Goal: Task Accomplishment & Management: Use online tool/utility

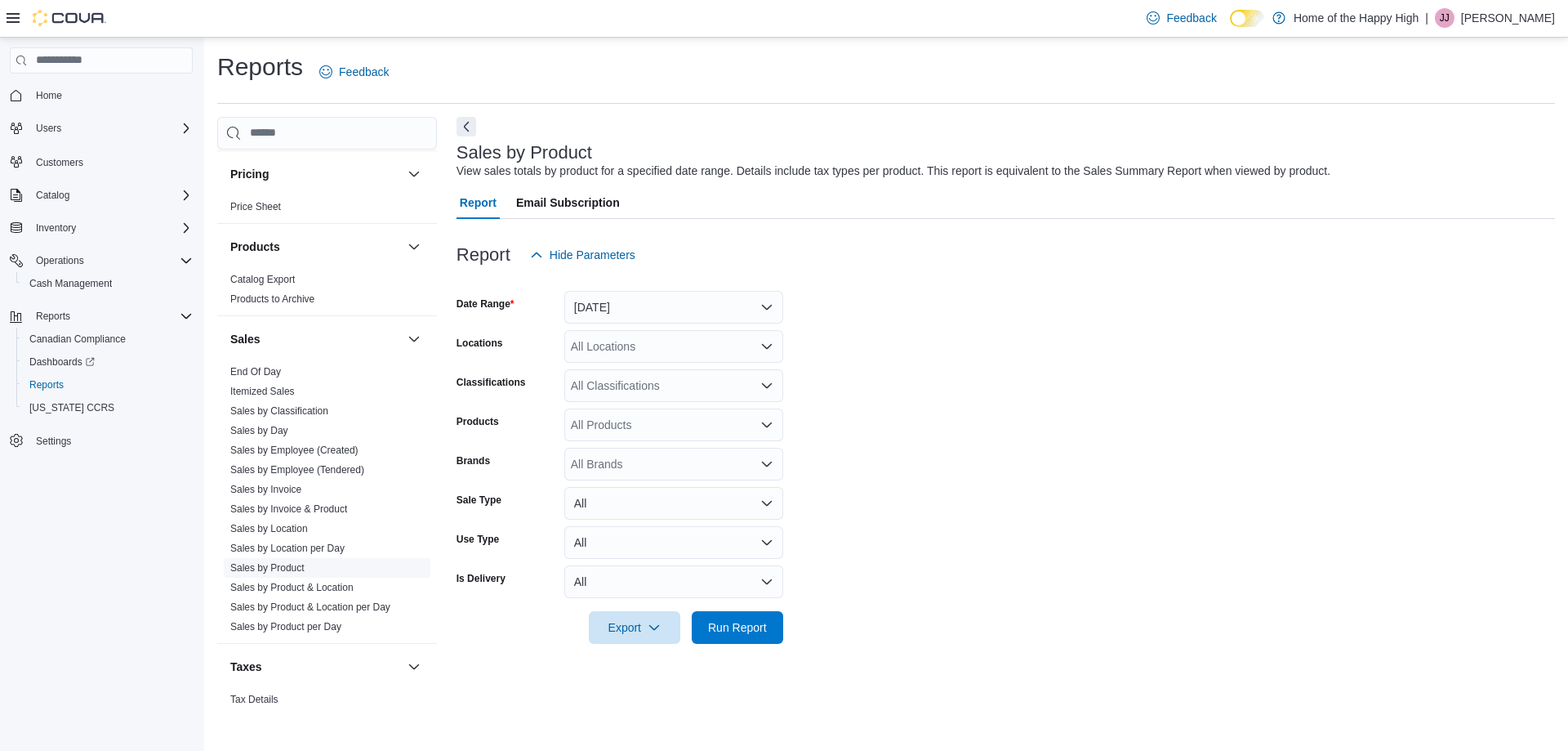
scroll to position [654, 0]
click at [316, 469] on link "Sales by Employee (Tendered)" at bounding box center [298, 469] width 134 height 12
click at [682, 313] on button "Yesterday" at bounding box center [674, 308] width 219 height 33
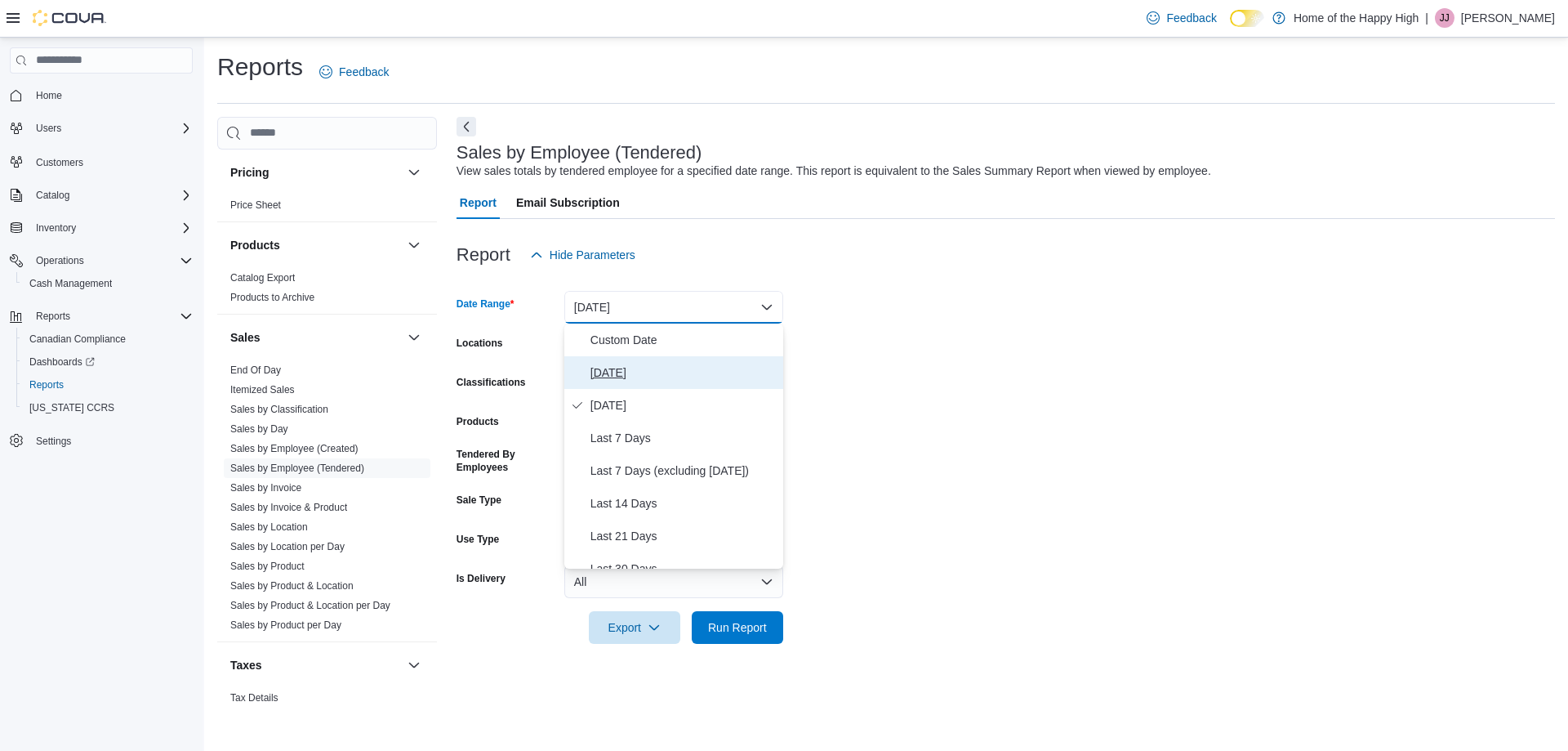
click at [668, 365] on span "[DATE]" at bounding box center [684, 373] width 186 height 19
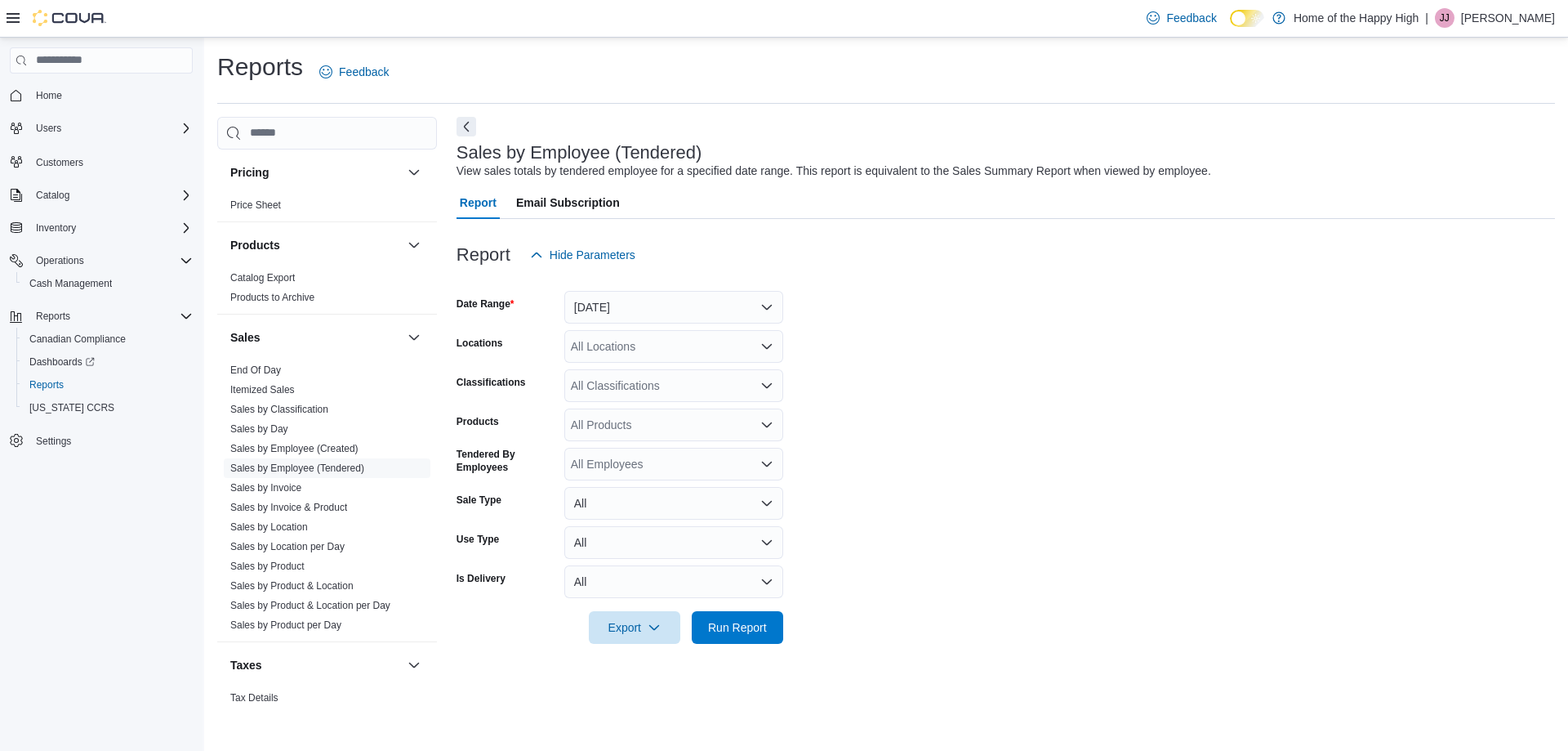
click at [673, 346] on div "All Locations" at bounding box center [674, 346] width 219 height 33
type input "***"
click at [640, 371] on span "Saskatoon - Idylwyld Drive - Fire & Flower" at bounding box center [739, 374] width 213 height 16
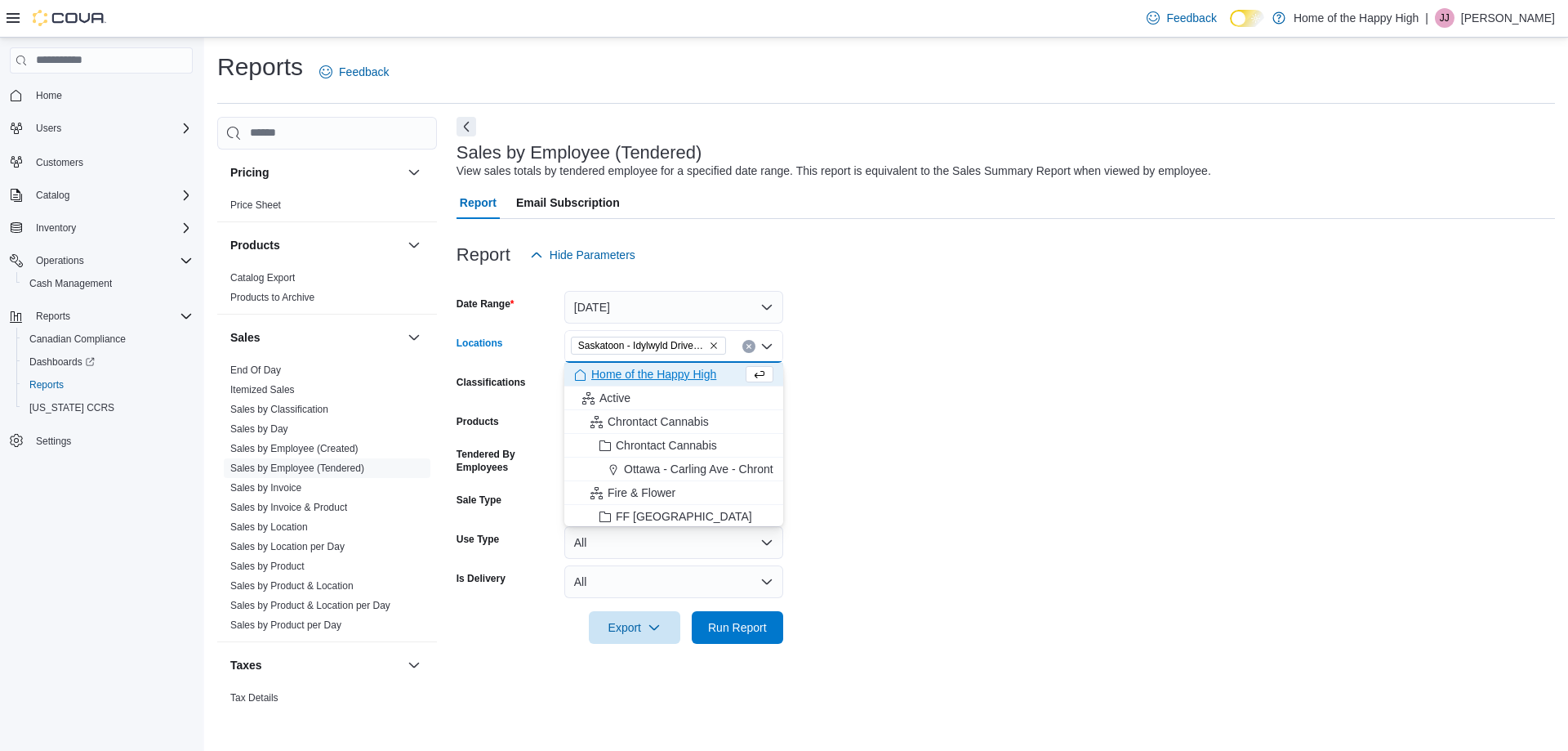
click at [1101, 400] on form "Date Range Today Locations Saskatoon - Idylwyld Drive - Fire & Flower Combo box…" at bounding box center [1006, 458] width 1099 height 373
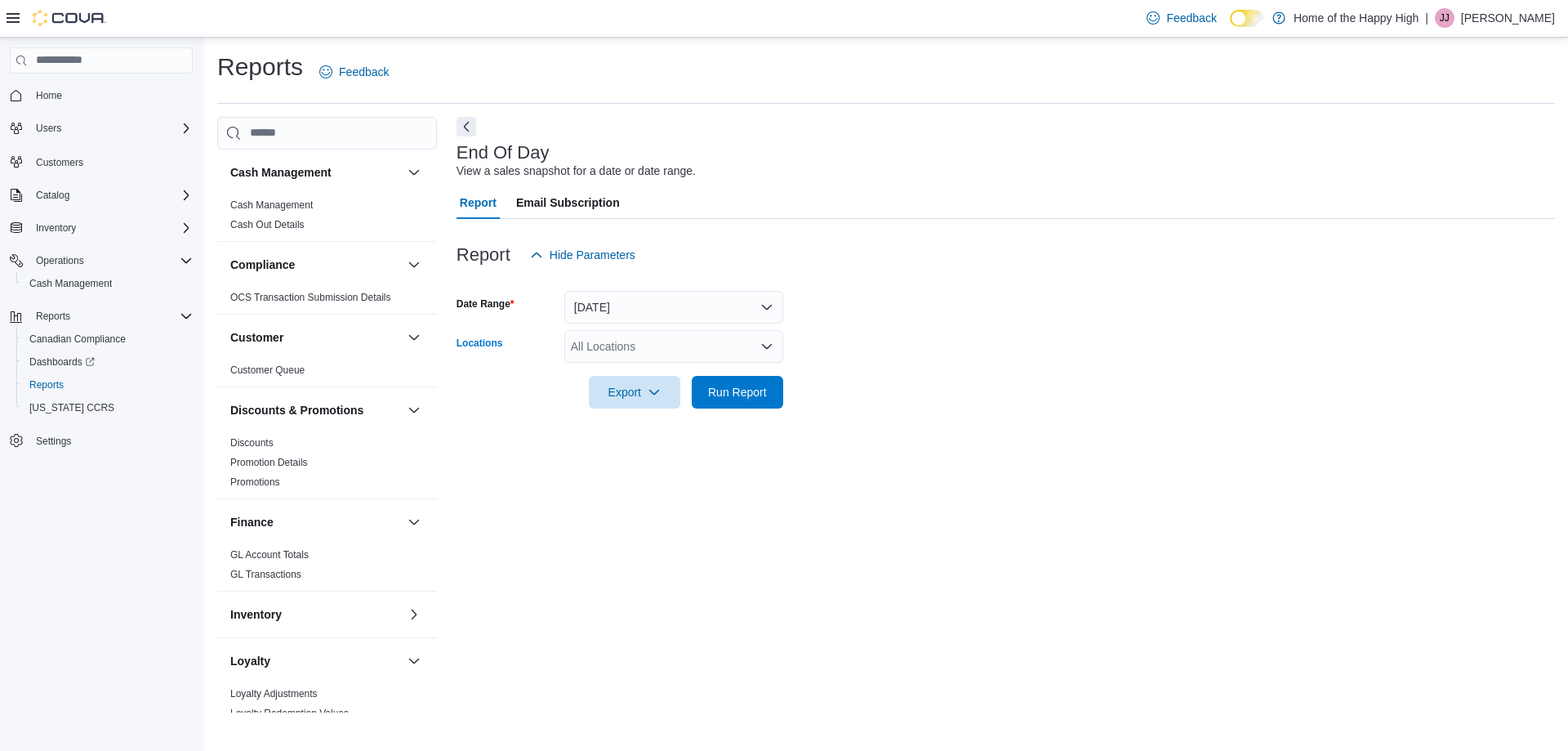
click at [626, 344] on div "All Locations" at bounding box center [674, 346] width 219 height 33
type input "***"
click at [713, 368] on span "Saskatoon - Idylwyld Drive - Fire & Flower" at bounding box center [739, 374] width 213 height 16
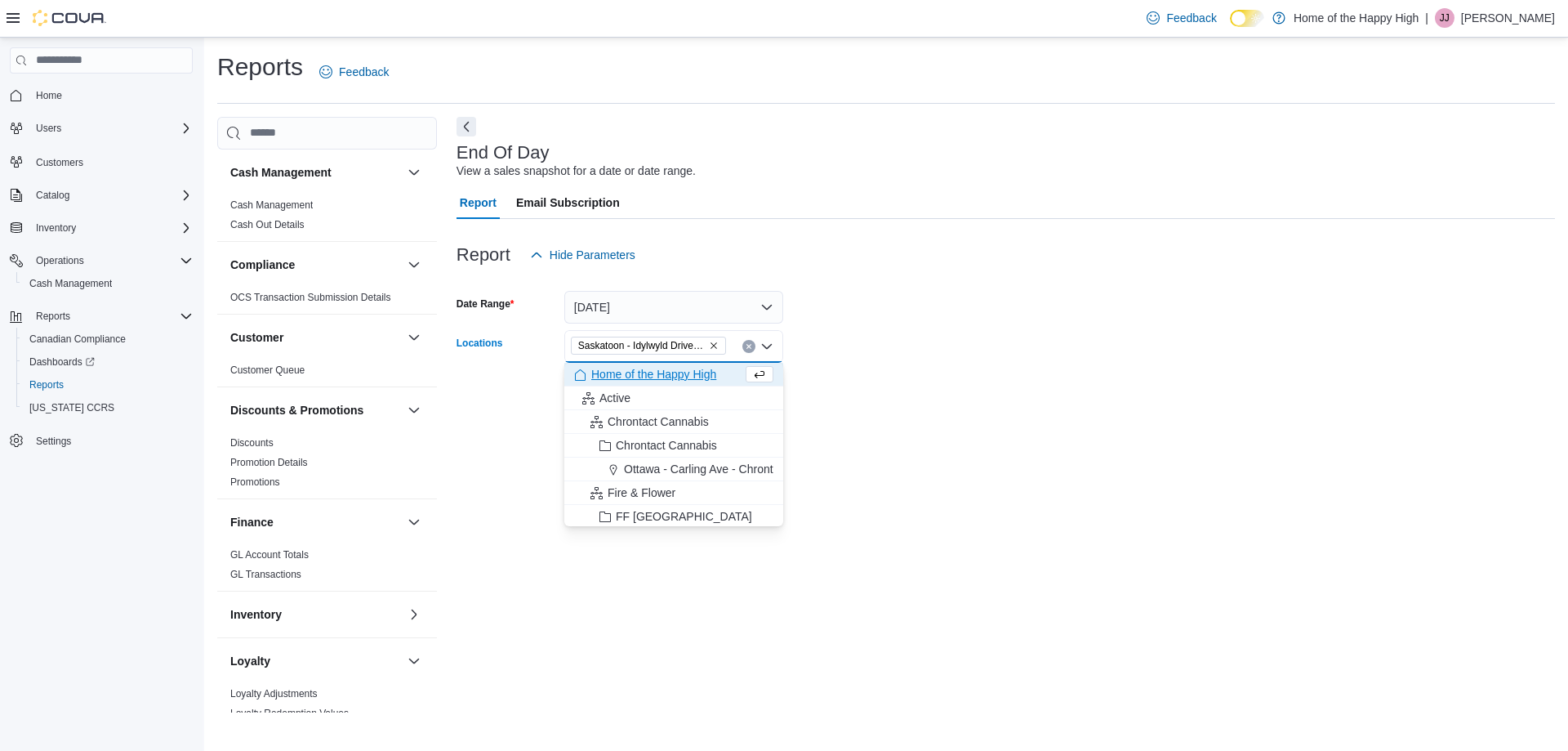
click at [998, 347] on form "Date Range [DATE] Locations [GEOGRAPHIC_DATA] - [GEOGRAPHIC_DATA] - Fire & Flow…" at bounding box center [1006, 341] width 1099 height 138
